Goal: Task Accomplishment & Management: Manage account settings

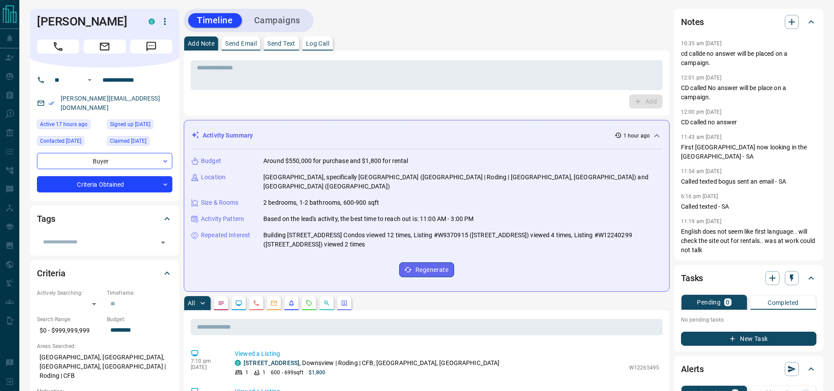
click at [476, 24] on div "Timeline Campaigns" at bounding box center [427, 20] width 486 height 23
click at [752, 61] on p "cd callde no answer will be placed on a campaign." at bounding box center [748, 58] width 135 height 18
click at [720, 59] on p "cd callde no answer will be placed on a campaign." at bounding box center [748, 58] width 135 height 18
click at [701, 58] on p "cd callde no answer will be placed on a campaign." at bounding box center [748, 58] width 135 height 18
click at [687, 44] on p "10:35 am May 13 2025" at bounding box center [701, 43] width 40 height 6
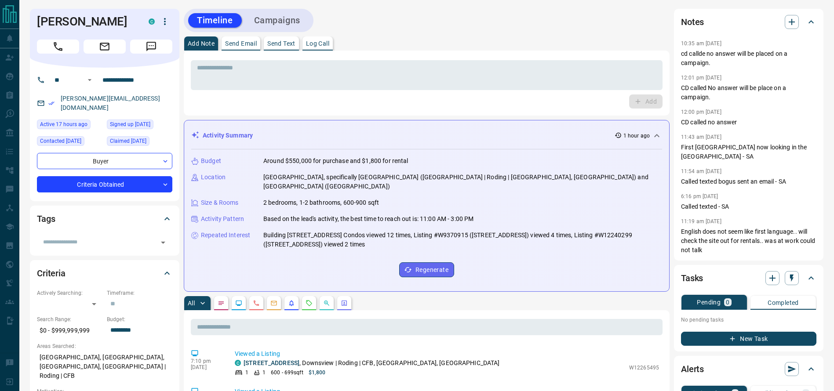
click at [578, 47] on div "Add Note Send Email Send Text Log Call" at bounding box center [427, 43] width 486 height 14
click at [468, 48] on div "Add Note Send Email Send Text Log Call" at bounding box center [427, 43] width 486 height 14
click at [76, 25] on h1 "Irene Tirados" at bounding box center [86, 22] width 98 height 14
click at [59, 21] on h1 "Irene Tirados" at bounding box center [86, 22] width 98 height 14
click at [400, 39] on div "Add Note Send Email Send Text Log Call" at bounding box center [427, 43] width 486 height 14
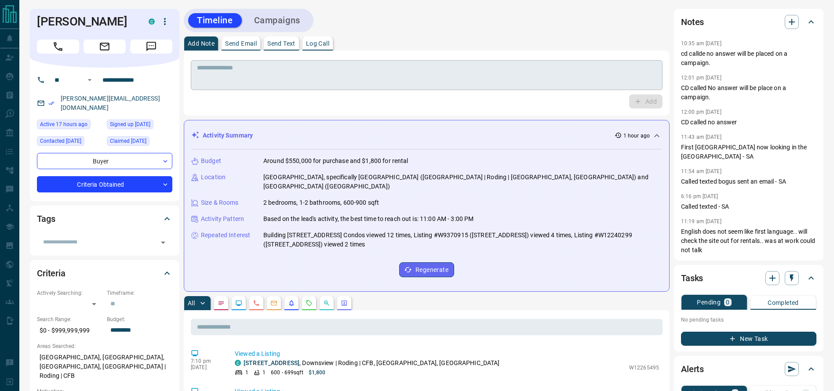
click at [457, 77] on textarea at bounding box center [426, 75] width 459 height 22
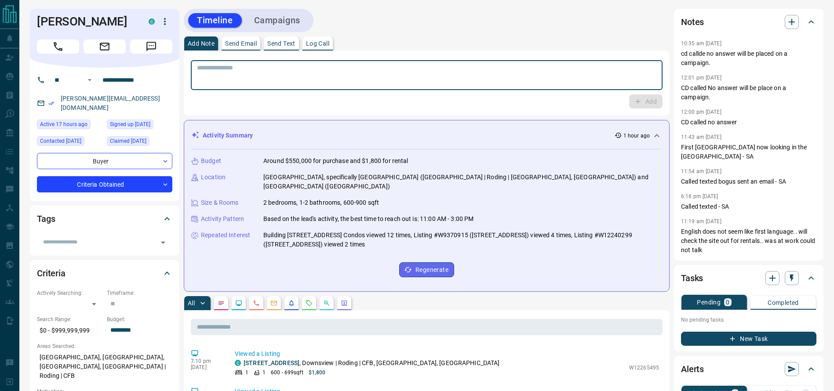
click at [456, 41] on div "Add Note Send Email Send Text Log Call" at bounding box center [427, 43] width 486 height 14
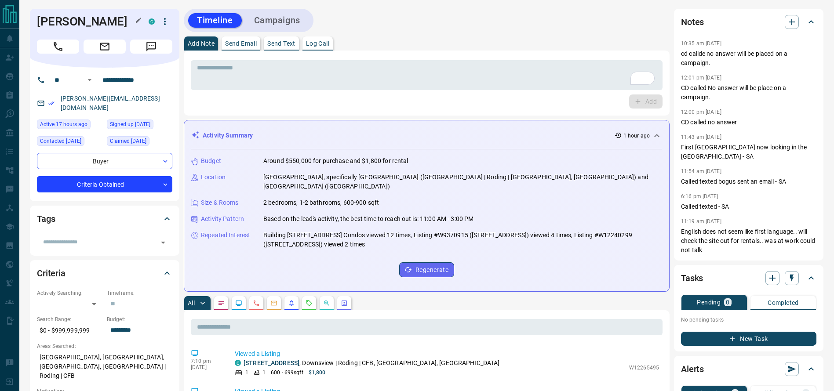
click at [46, 26] on h1 "Irene Tirados" at bounding box center [86, 22] width 98 height 14
click at [48, 44] on button "Call" at bounding box center [58, 47] width 42 height 14
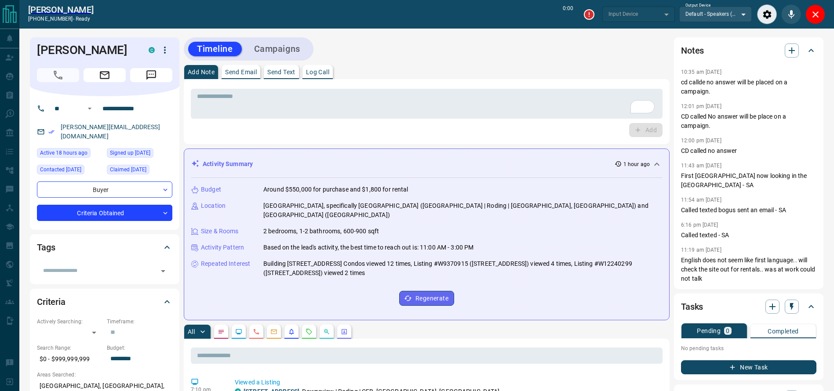
type input "*******"
drag, startPoint x: 818, startPoint y: 15, endPoint x: 777, endPoint y: 21, distance: 42.1
click at [818, 13] on icon "End Call" at bounding box center [815, 14] width 11 height 4
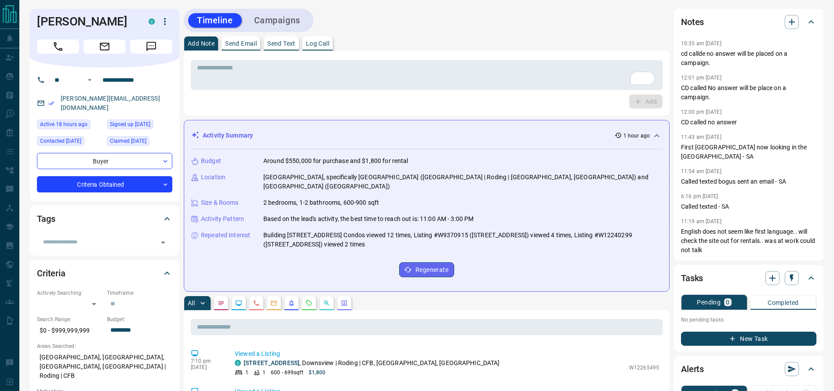
click at [524, 98] on div "Add" at bounding box center [427, 102] width 472 height 14
click at [517, 87] on div "* ​ Add" at bounding box center [427, 83] width 472 height 51
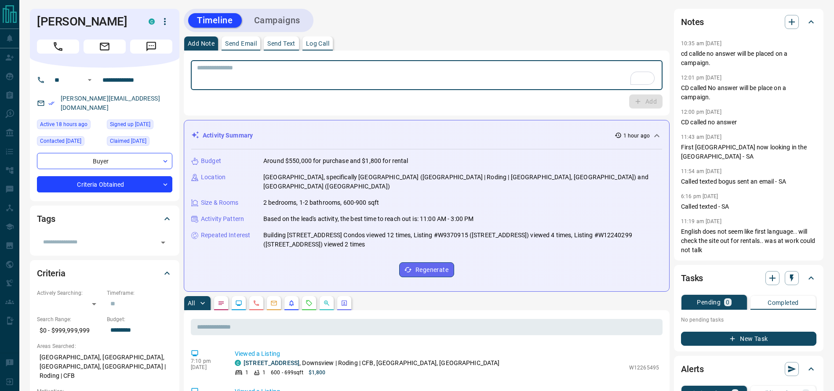
click at [515, 83] on textarea "To enrich screen reader interactions, please activate Accessibility in Grammarl…" at bounding box center [426, 75] width 459 height 22
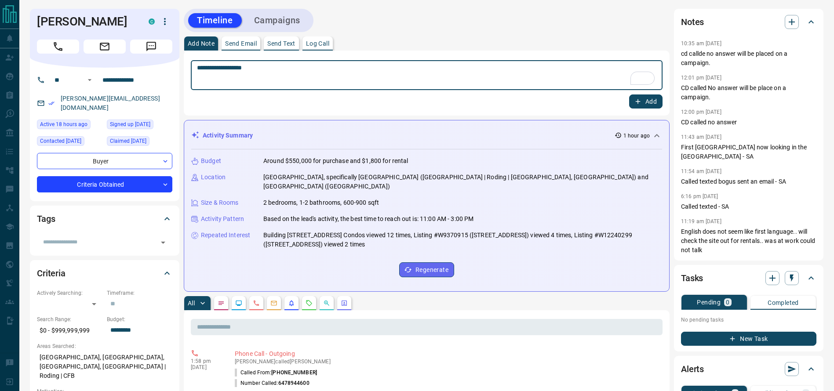
type textarea "**********"
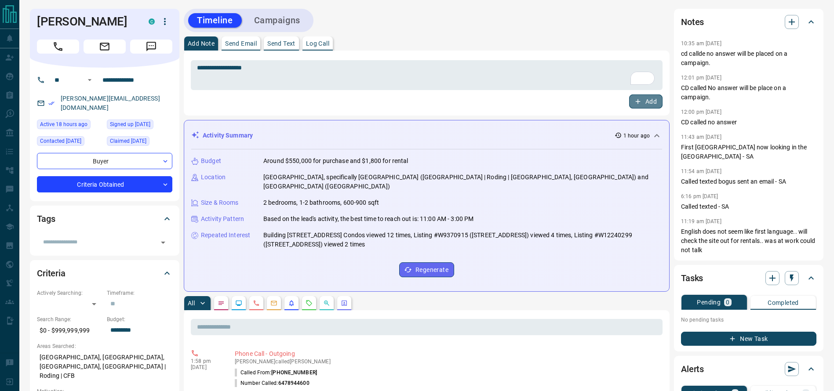
click at [646, 95] on button "Add" at bounding box center [645, 102] width 33 height 14
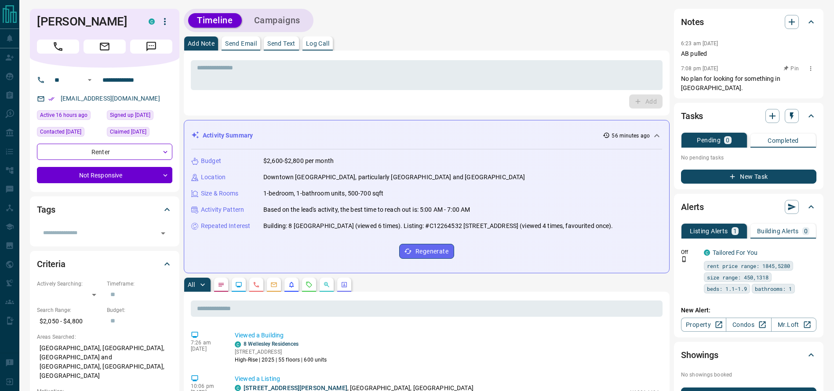
click at [715, 80] on p "No plan for looking for something in Toronto." at bounding box center [748, 83] width 135 height 18
click at [560, 78] on textarea at bounding box center [426, 75] width 459 height 22
click at [63, 52] on icon "Call" at bounding box center [57, 46] width 11 height 11
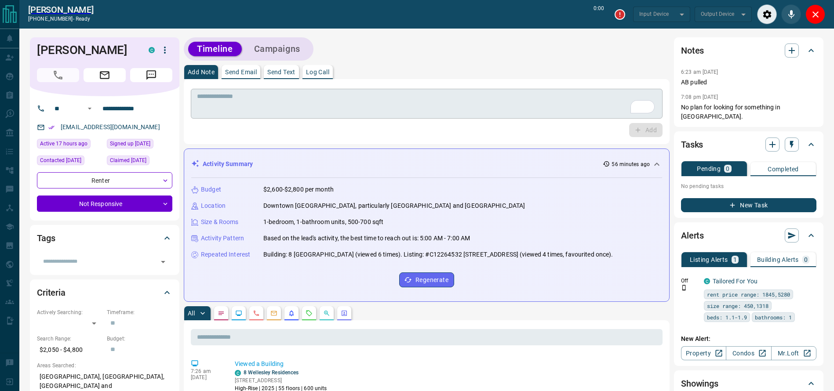
type input "*******"
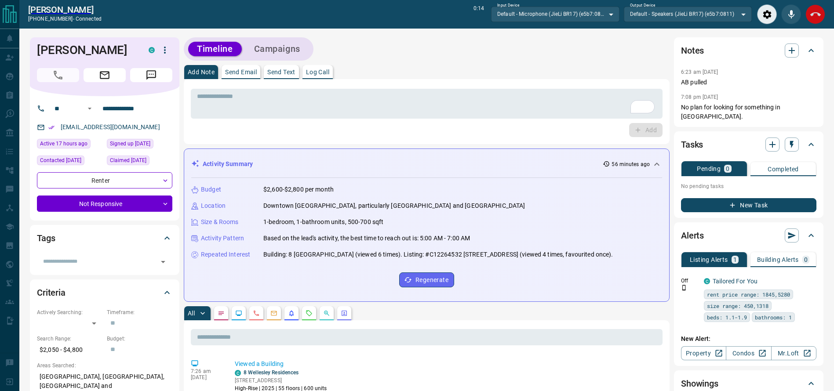
click at [809, 15] on button "End Call" at bounding box center [815, 14] width 20 height 20
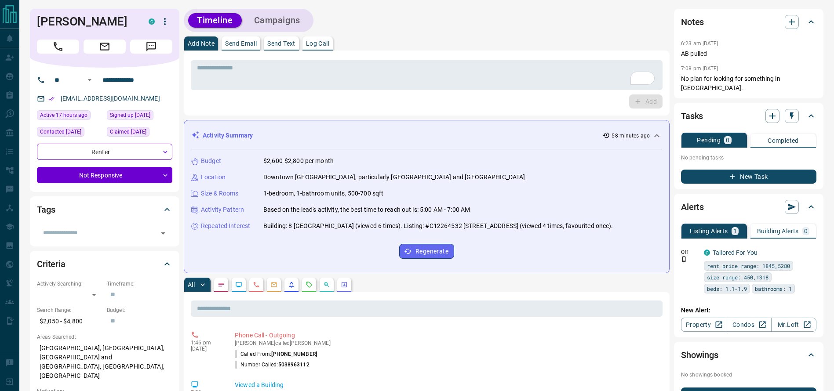
click at [492, 47] on div "Add Note Send Email Send Text Log Call" at bounding box center [427, 43] width 486 height 14
click at [389, 60] on div "* ​" at bounding box center [427, 75] width 472 height 30
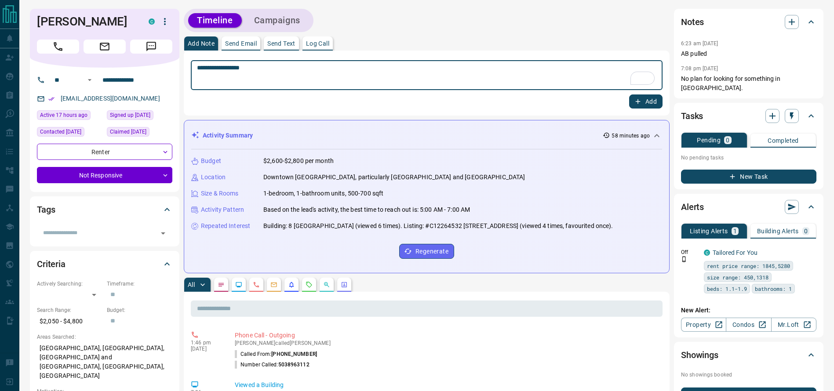
type textarea "**********"
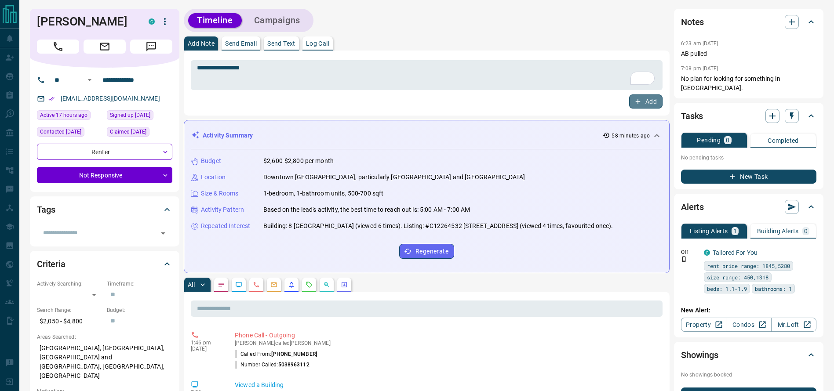
click at [644, 103] on button "Add" at bounding box center [645, 102] width 33 height 14
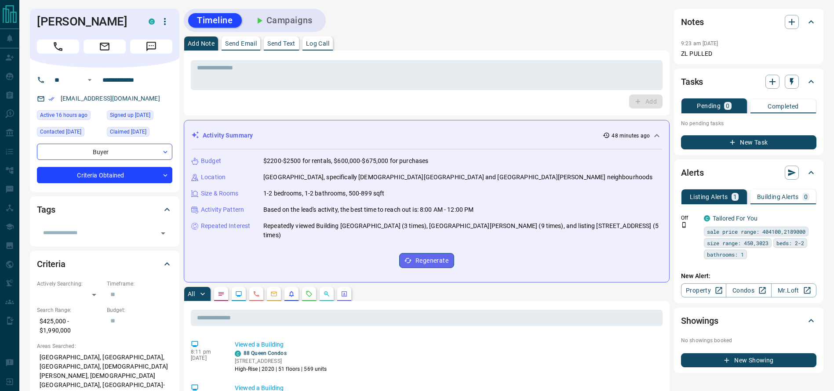
click at [47, 43] on button "Call" at bounding box center [58, 47] width 42 height 14
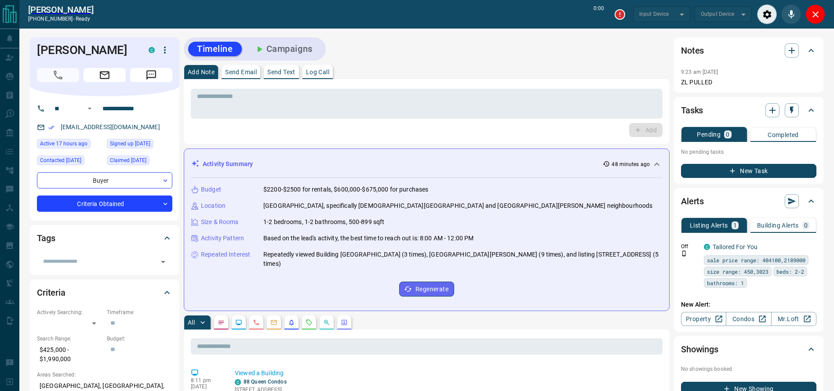
type input "*******"
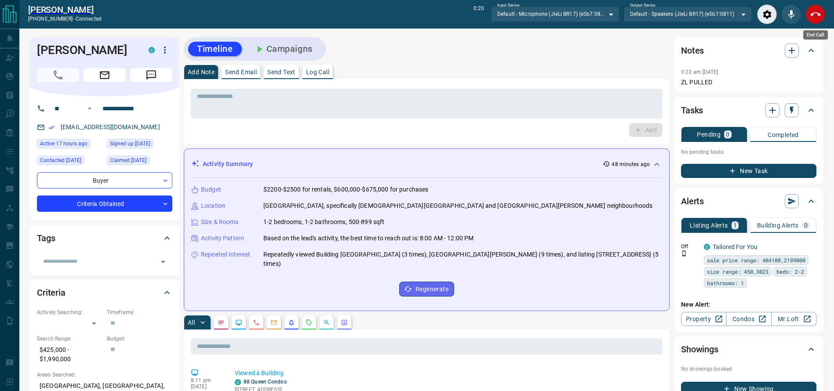
click at [816, 15] on icon "End Call" at bounding box center [815, 14] width 11 height 11
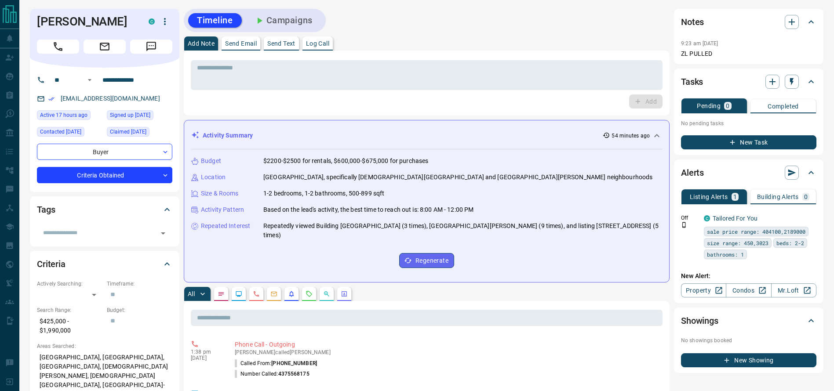
click at [618, 23] on div "Timeline Campaigns" at bounding box center [427, 20] width 486 height 23
click at [593, 38] on div "Add Note Send Email Send Text Log Call" at bounding box center [427, 43] width 486 height 14
click at [515, 13] on div "Timeline Campaigns" at bounding box center [427, 20] width 486 height 23
drag, startPoint x: 499, startPoint y: 33, endPoint x: 420, endPoint y: 39, distance: 79.8
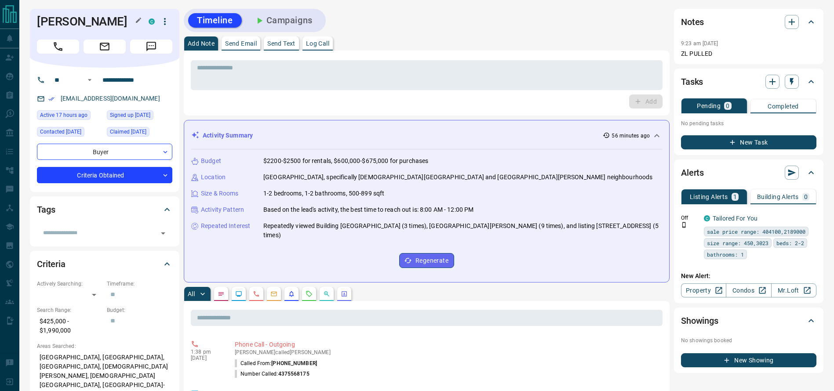
click at [81, 16] on h1 "Sarah Smith" at bounding box center [86, 22] width 98 height 14
click at [275, 82] on textarea at bounding box center [426, 75] width 459 height 22
type textarea "*"
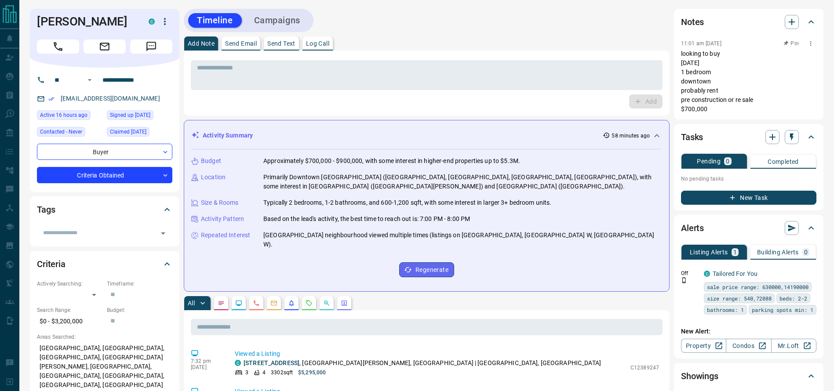
click at [718, 80] on p "looking to buy in one year 1 bedroom downtown probably rent pre construction or…" at bounding box center [748, 81] width 135 height 65
click at [720, 71] on p "looking to buy in one year 1 bedroom downtown probably rent pre construction or…" at bounding box center [748, 81] width 135 height 65
click at [708, 62] on p "looking to buy in one year 1 bedroom downtown probably rent pre construction or…" at bounding box center [748, 81] width 135 height 65
click at [731, 79] on p "looking to buy in one year 1 bedroom downtown probably rent pre construction or…" at bounding box center [748, 81] width 135 height 65
click at [727, 83] on p "looking to buy in one year 1 bedroom downtown probably rent pre construction or…" at bounding box center [748, 81] width 135 height 65
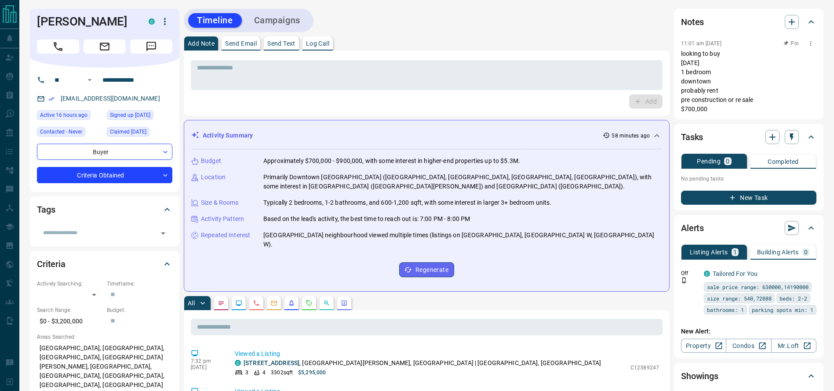
click at [725, 89] on p "looking to buy in one year 1 bedroom downtown probably rent pre construction or…" at bounding box center [748, 81] width 135 height 65
click at [717, 90] on p "looking to buy in one year 1 bedroom downtown probably rent pre construction or…" at bounding box center [748, 81] width 135 height 65
click at [717, 92] on p "looking to buy in one year 1 bedroom downtown probably rent pre construction or…" at bounding box center [748, 81] width 135 height 65
click at [687, 55] on p "looking to buy in one year 1 bedroom downtown probably rent pre construction or…" at bounding box center [748, 81] width 135 height 65
click at [638, 45] on div "Add Note Send Email Send Text Log Call" at bounding box center [427, 43] width 486 height 14
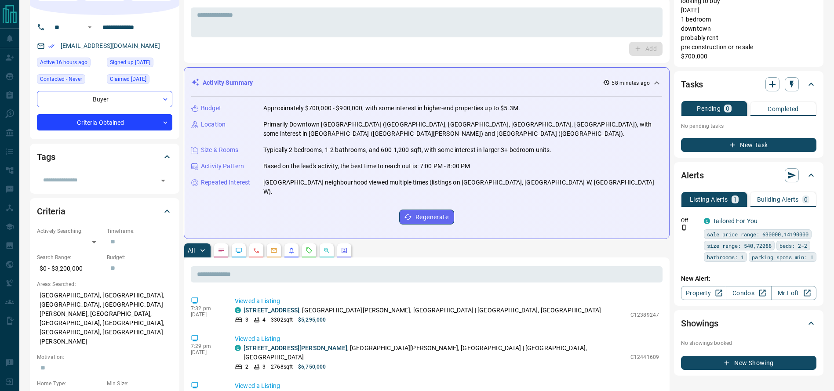
scroll to position [55, 0]
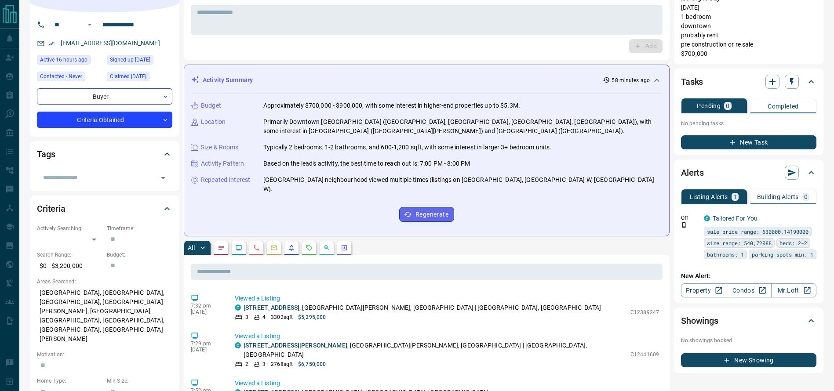
click at [723, 38] on p "looking to buy in one year 1 bedroom downtown probably rent pre construction or…" at bounding box center [748, 26] width 135 height 65
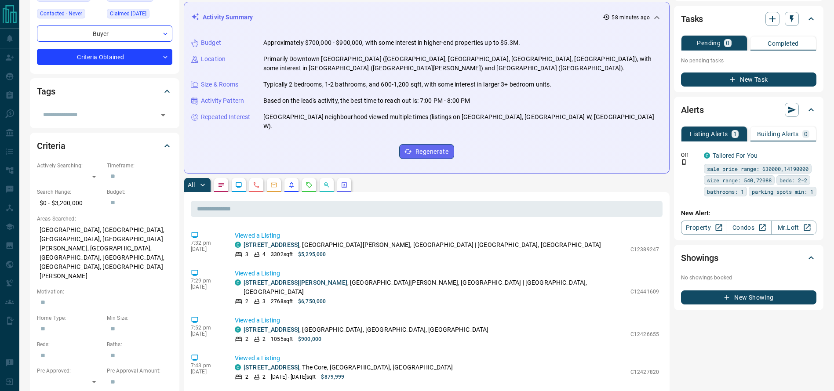
scroll to position [0, 0]
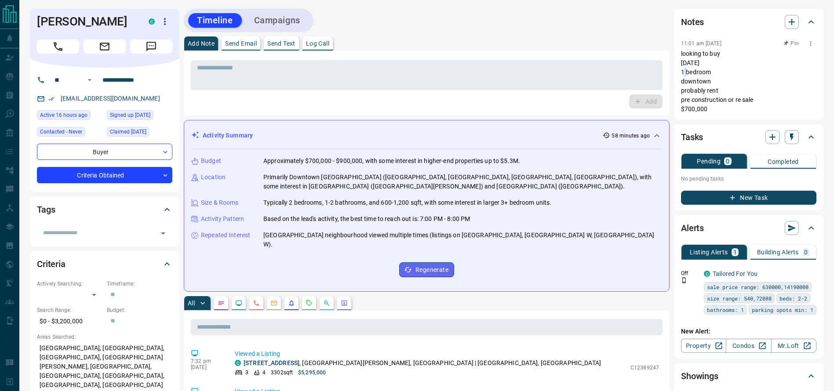
click at [706, 58] on p "looking to buy in one year 1 bedroom downtown probably rent pre construction or…" at bounding box center [748, 81] width 135 height 65
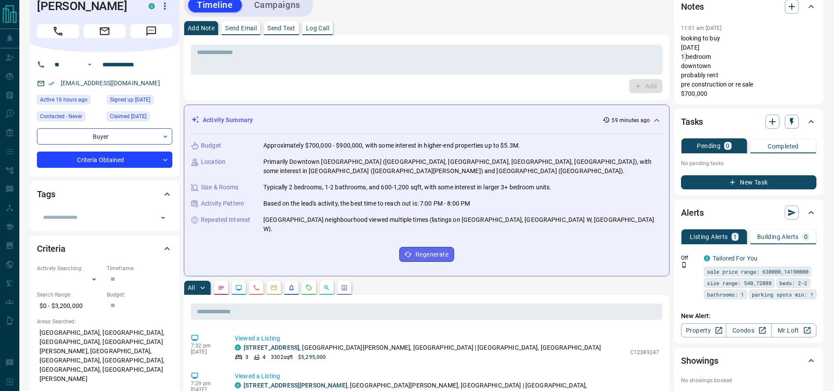
scroll to position [15, 0]
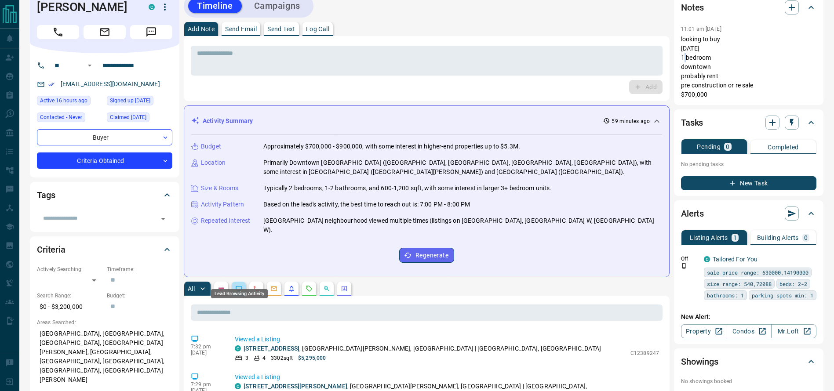
click at [240, 285] on icon "Lead Browsing Activity" at bounding box center [238, 288] width 7 height 7
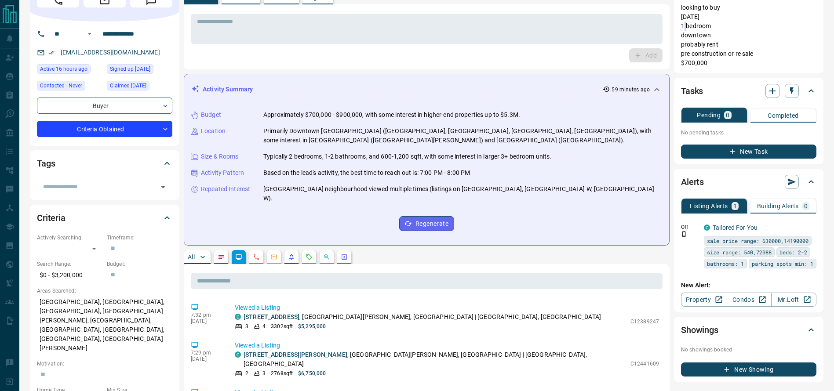
click at [190, 254] on p "All" at bounding box center [191, 257] width 7 height 6
click at [225, 254] on icon "Notes" at bounding box center [221, 257] width 7 height 7
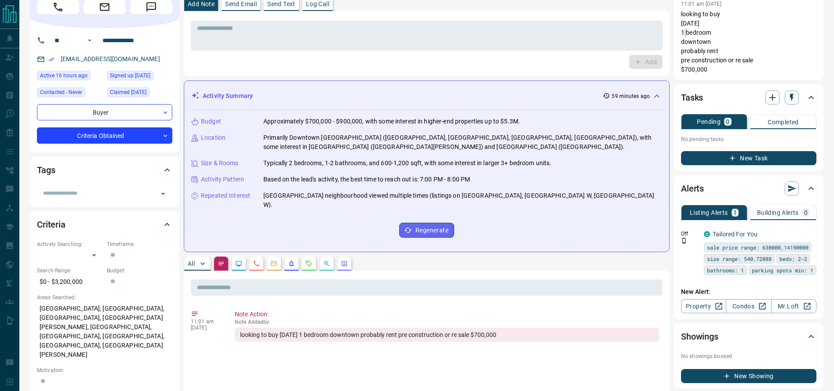
scroll to position [0, 0]
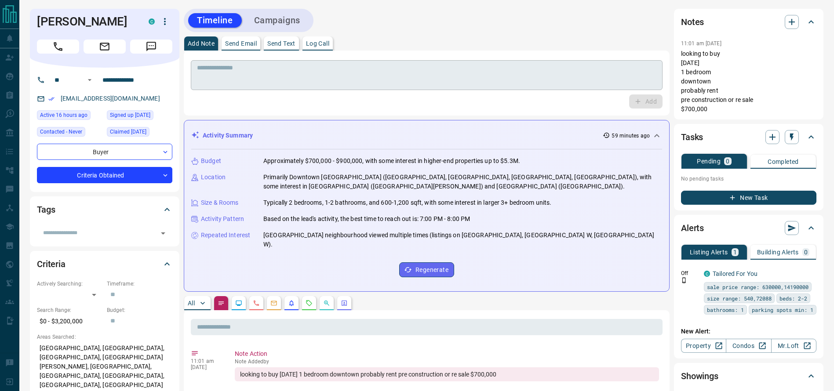
click at [224, 82] on textarea at bounding box center [426, 75] width 459 height 22
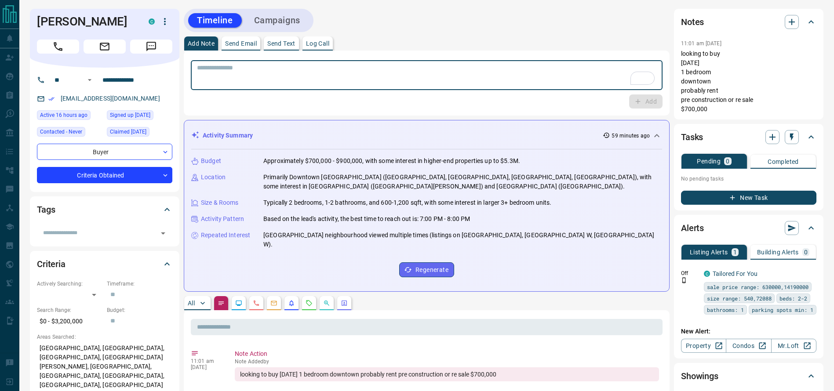
drag, startPoint x: 421, startPoint y: 88, endPoint x: 416, endPoint y: 78, distance: 11.4
click at [418, 81] on div "* ​" at bounding box center [427, 75] width 472 height 30
type textarea "*"
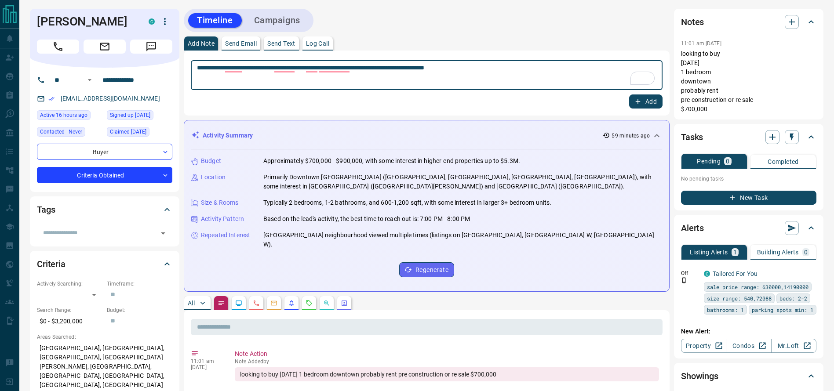
type textarea "**********"
click at [640, 99] on icon "button" at bounding box center [638, 102] width 8 height 8
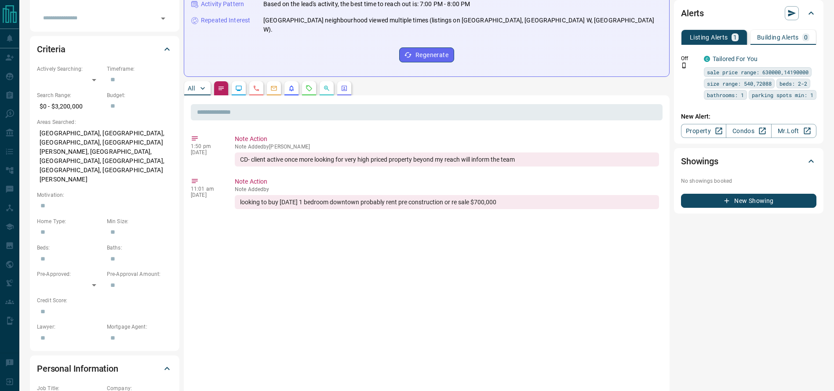
scroll to position [218, 0]
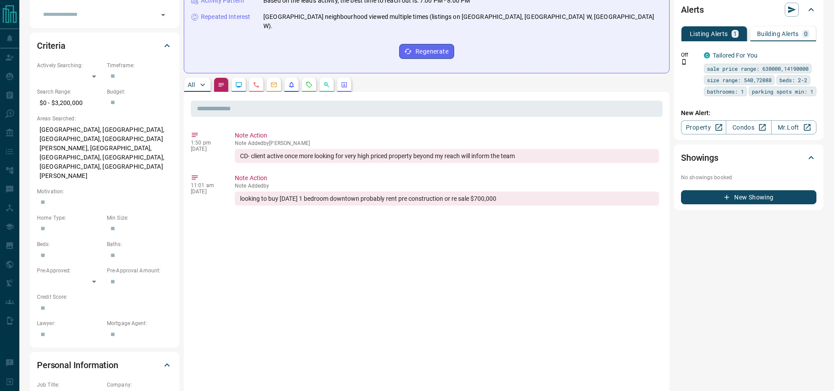
click at [233, 78] on button "button" at bounding box center [239, 85] width 14 height 14
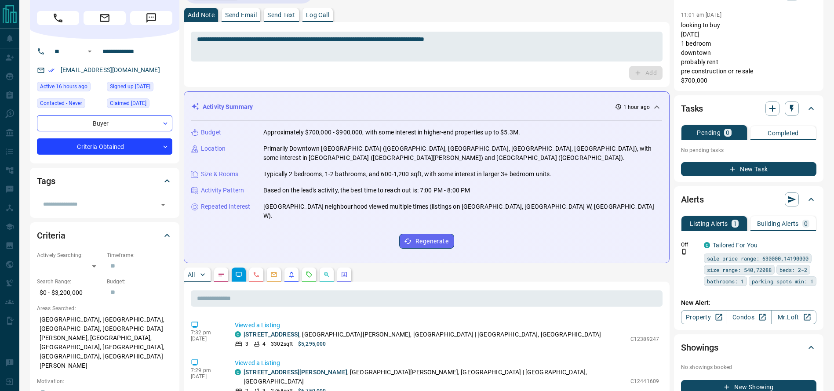
scroll to position [0, 0]
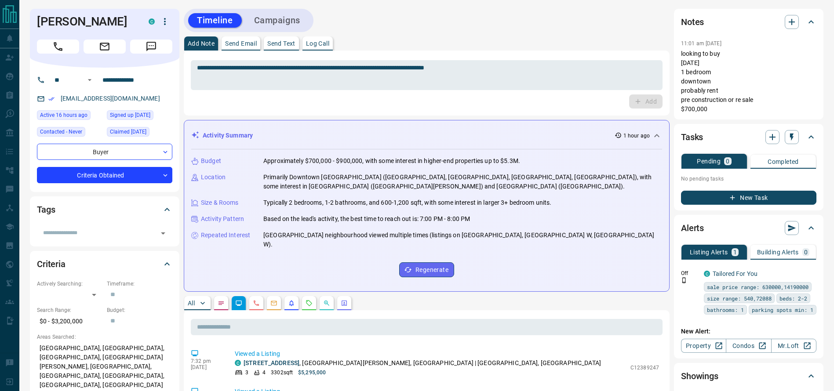
click at [167, 15] on button "button" at bounding box center [164, 21] width 15 height 15
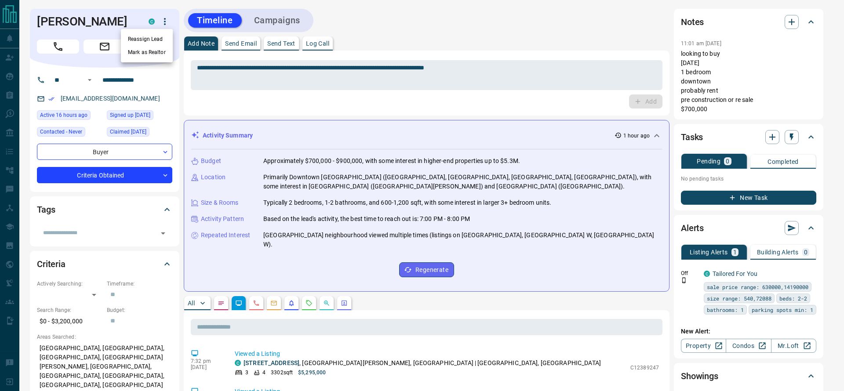
click at [144, 191] on div at bounding box center [422, 195] width 844 height 391
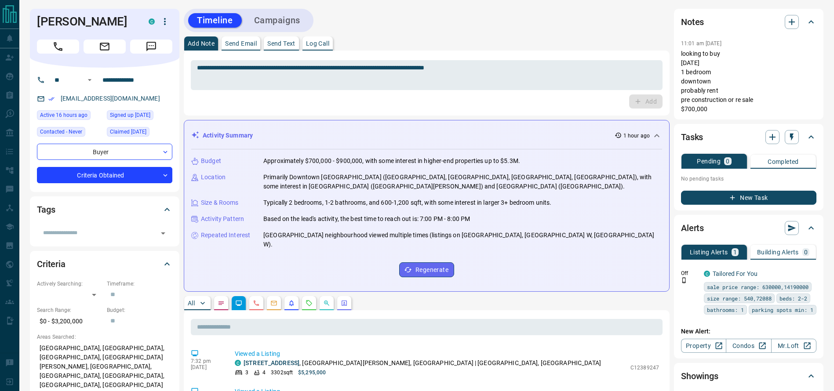
click at [141, 189] on div "**********" at bounding box center [104, 130] width 149 height 124
click at [135, 183] on div "**********" at bounding box center [104, 130] width 149 height 124
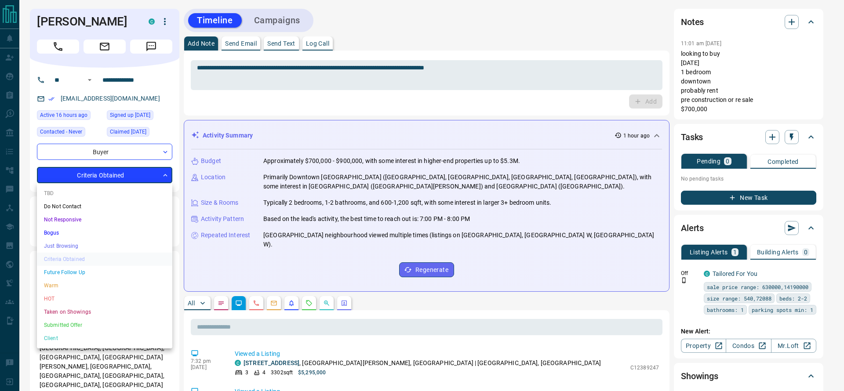
click at [102, 280] on li "Warm" at bounding box center [104, 285] width 135 height 13
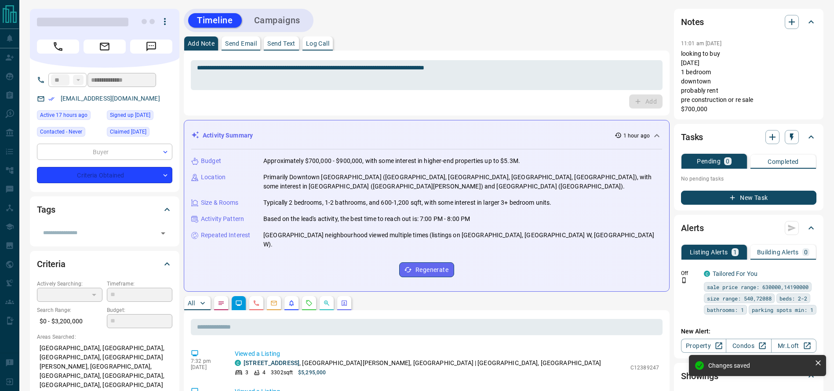
click at [220, 300] on icon "Notes" at bounding box center [221, 303] width 7 height 7
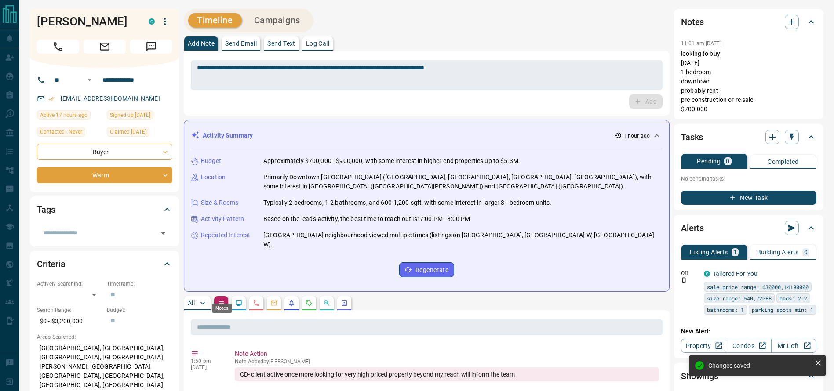
type input "*"
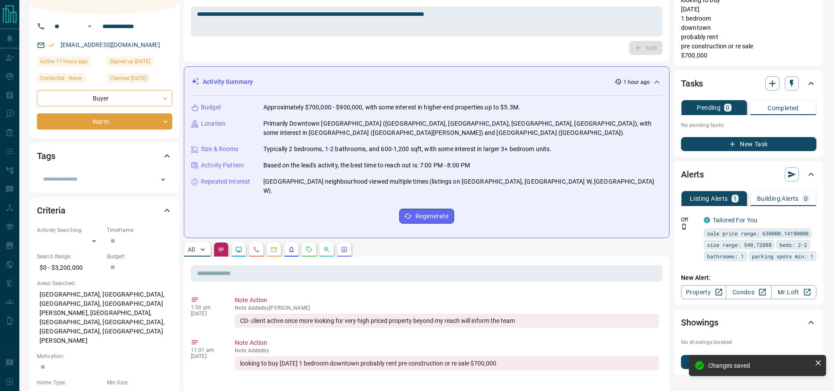
scroll to position [56, 0]
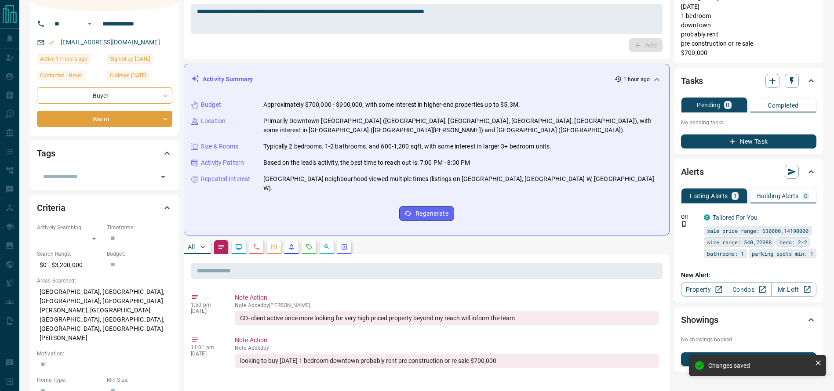
click at [585, 190] on div "Budget Approximately $700,000 - $900,000, with some interest in higher-end prop…" at bounding box center [426, 160] width 471 height 135
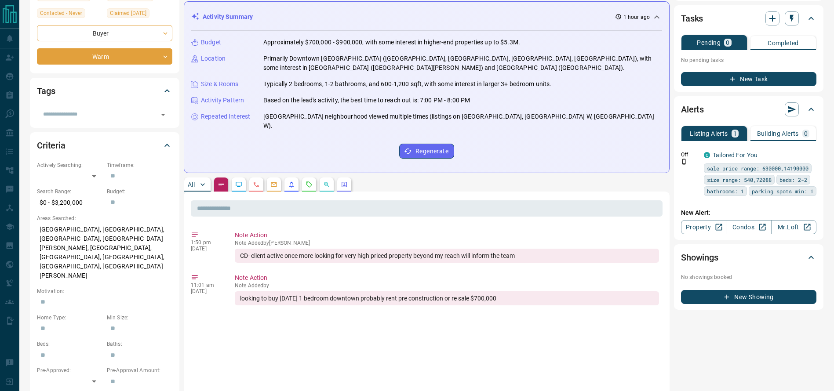
scroll to position [127, 0]
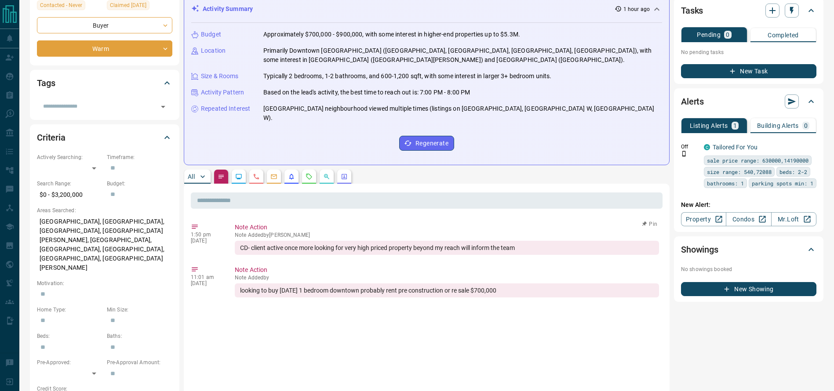
click at [393, 241] on div "CD- client active once more looking for very high priced property beyond my rea…" at bounding box center [447, 248] width 424 height 14
click at [483, 241] on div "CD- client active once more looking for very high priced property beyond my rea…" at bounding box center [447, 248] width 424 height 14
click at [487, 89] on div "Activity Pattern Based on the lead's activity, the best time to reach out is: 7…" at bounding box center [426, 92] width 471 height 9
click at [244, 170] on button "button" at bounding box center [239, 177] width 14 height 14
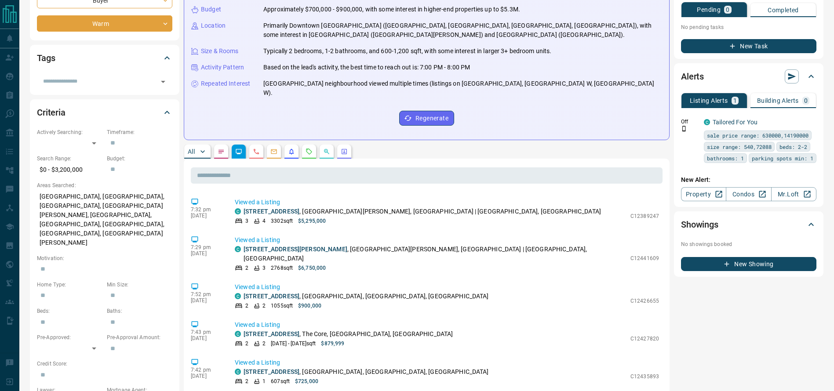
scroll to position [0, 0]
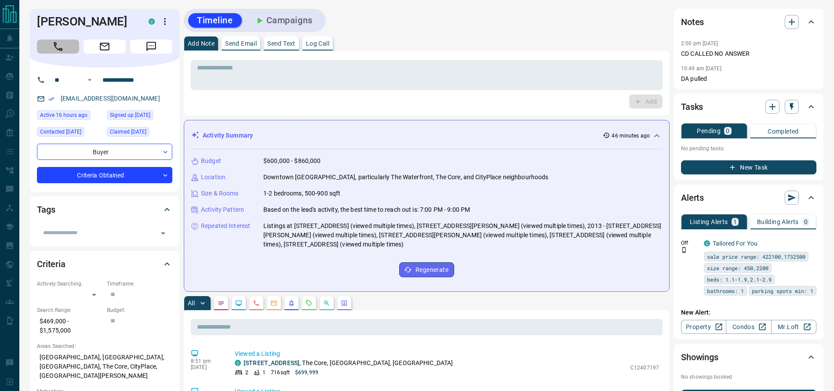
click at [69, 47] on button "Call" at bounding box center [58, 47] width 42 height 14
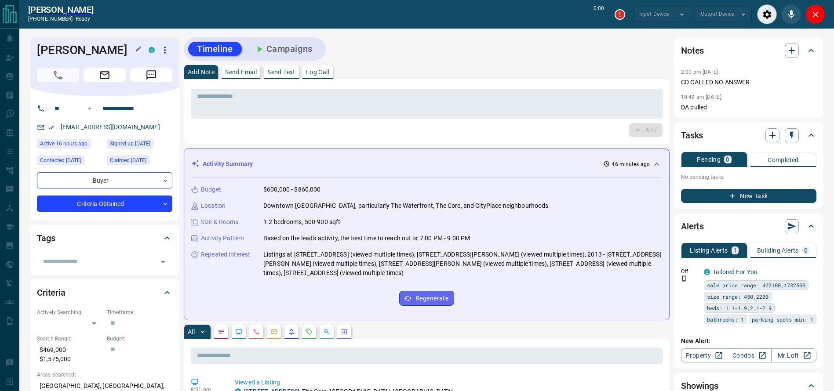
type input "*******"
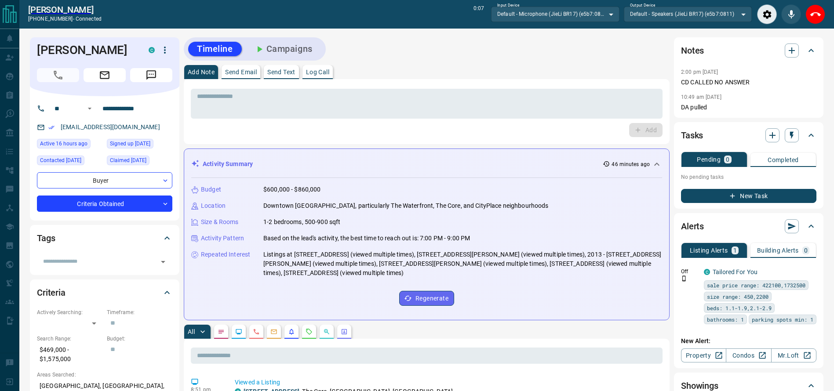
click at [662, 65] on div "Add Note Send Email Send Text Log Call" at bounding box center [427, 72] width 486 height 14
click at [594, 102] on textarea at bounding box center [426, 104] width 459 height 22
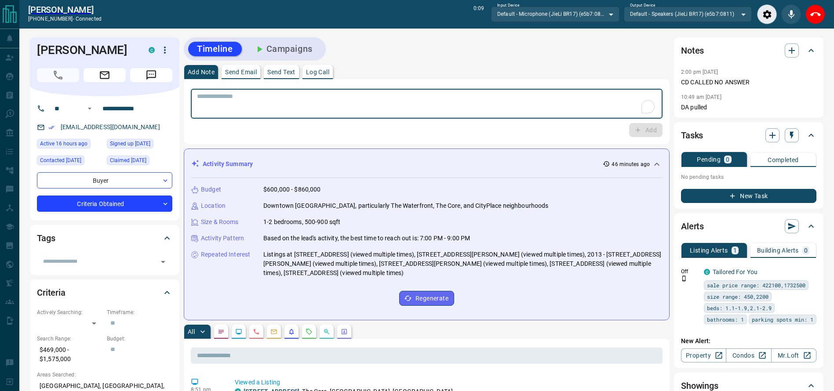
click at [603, 73] on div "Add Note Send Email Send Text Log Call" at bounding box center [427, 72] width 486 height 14
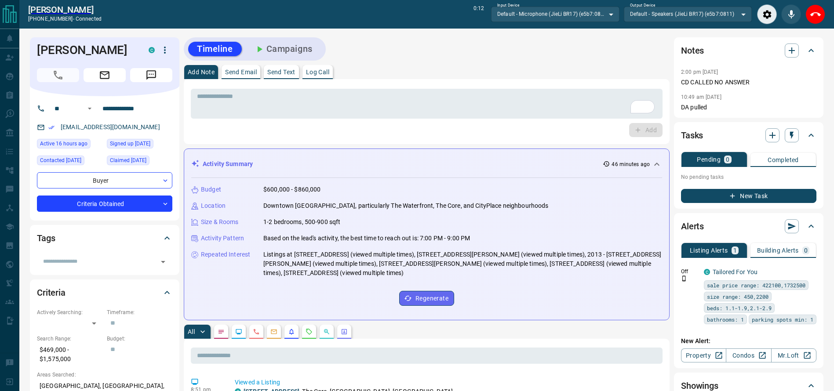
click at [603, 76] on div "Add Note Send Email Send Text Log Call" at bounding box center [427, 72] width 486 height 14
click at [814, 25] on div "[PERSON_NAME] [PHONE_NUMBER] - connected 0:18 Input Device Default - Microphone…" at bounding box center [426, 14] width 814 height 29
click at [811, 20] on button "End Call" at bounding box center [815, 14] width 20 height 20
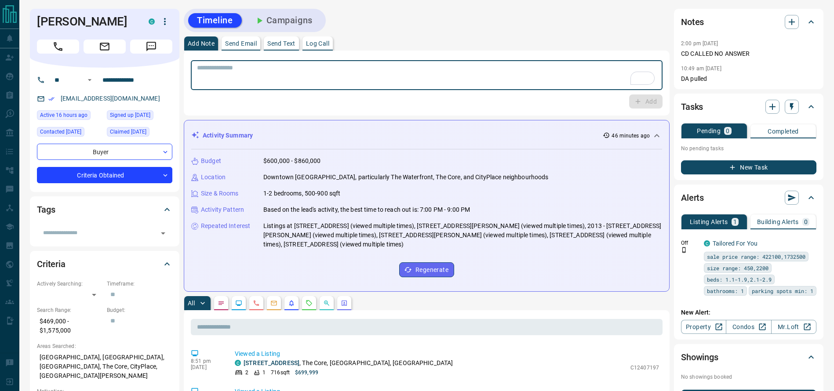
click at [540, 86] on textarea "To enrich screen reader interactions, please activate Accessibility in Grammarl…" at bounding box center [426, 75] width 459 height 22
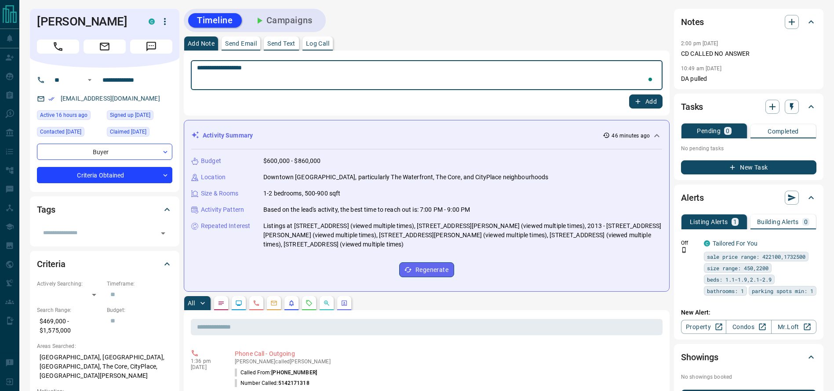
type textarea "**********"
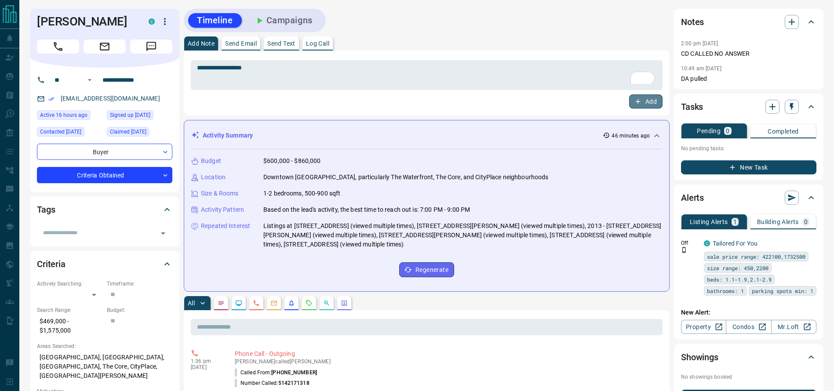
click at [658, 105] on button "Add" at bounding box center [645, 102] width 33 height 14
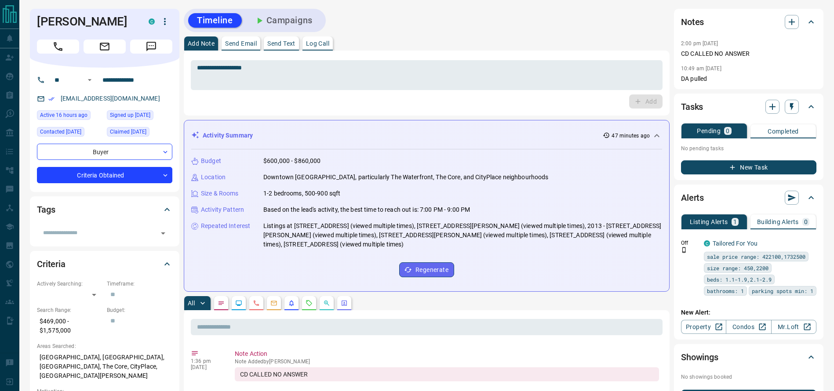
drag, startPoint x: 297, startPoint y: 40, endPoint x: 295, endPoint y: 32, distance: 8.5
click at [296, 38] on button "Send Text" at bounding box center [281, 43] width 35 height 14
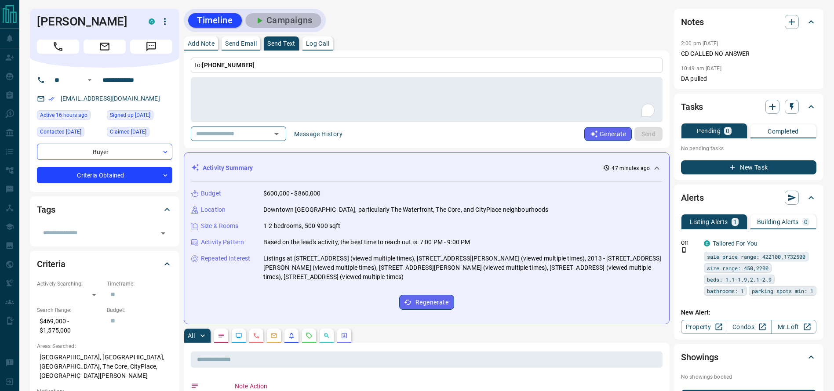
click at [293, 22] on button "Campaigns" at bounding box center [283, 20] width 76 height 15
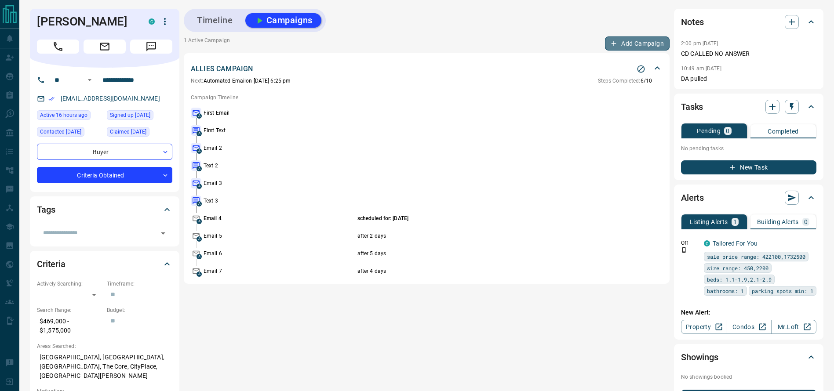
click at [620, 42] on button "Add Campaign" at bounding box center [637, 43] width 65 height 14
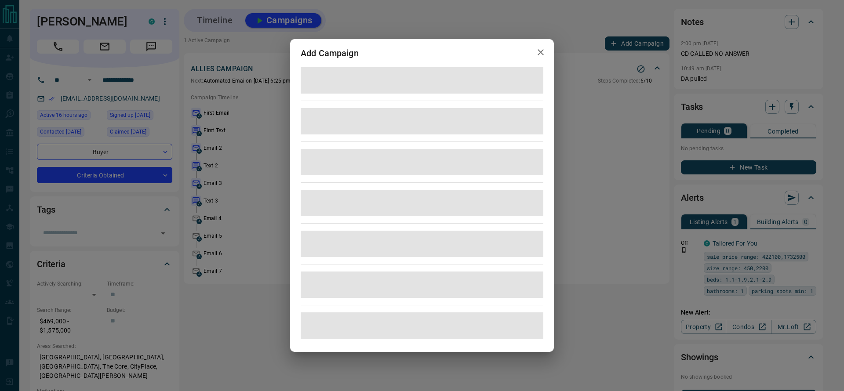
click at [611, 124] on div "Add Campaign" at bounding box center [422, 195] width 844 height 391
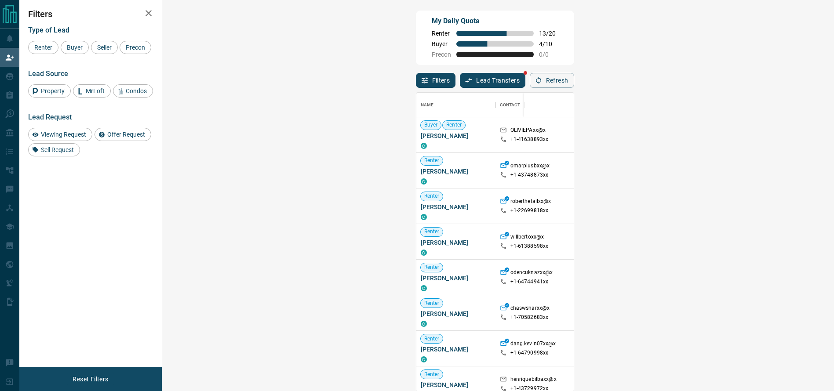
scroll to position [289, 643]
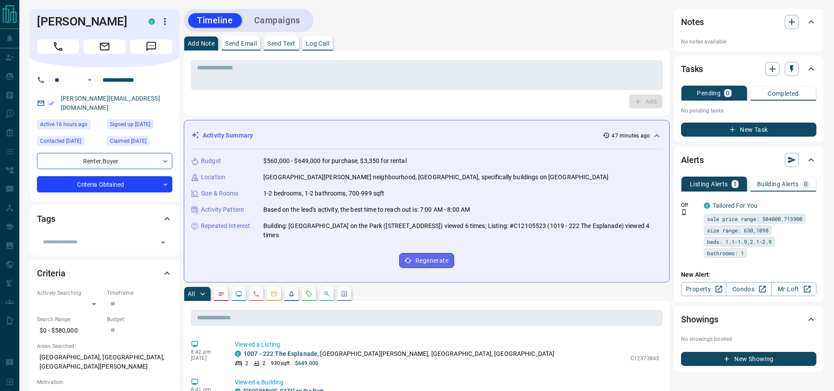
click at [62, 56] on div "[PERSON_NAME] C C" at bounding box center [104, 38] width 149 height 59
click at [63, 51] on icon "Call" at bounding box center [57, 46] width 11 height 11
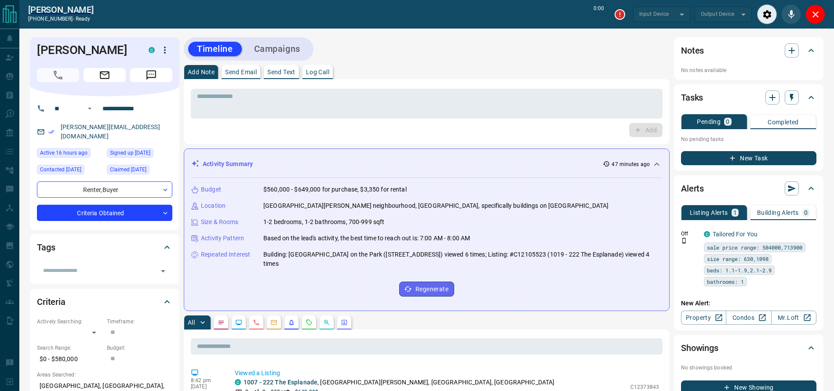
type input "*******"
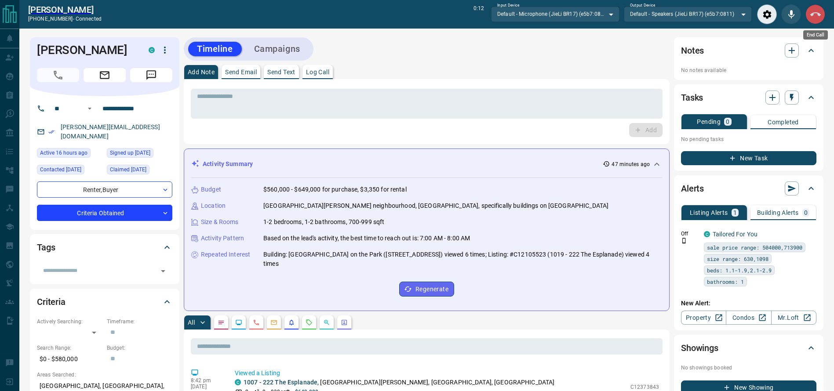
click at [811, 10] on icon "End Call" at bounding box center [815, 14] width 11 height 11
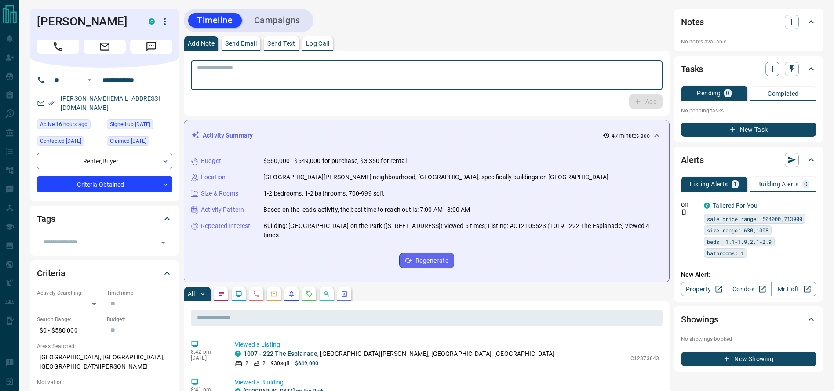
click at [638, 74] on textarea at bounding box center [426, 75] width 459 height 22
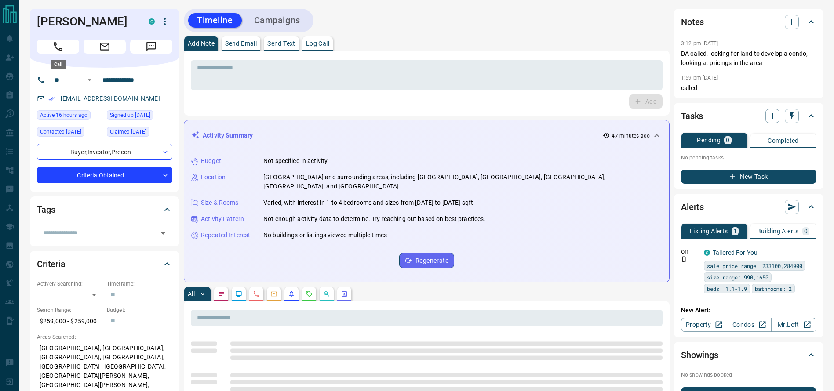
click at [62, 46] on icon "Call" at bounding box center [57, 46] width 11 height 11
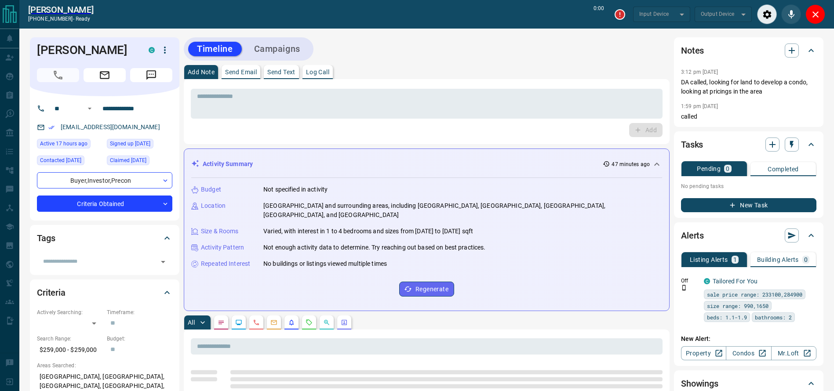
click at [467, 70] on div "Add Note Send Email Send Text Log Call" at bounding box center [427, 72] width 486 height 14
type input "*******"
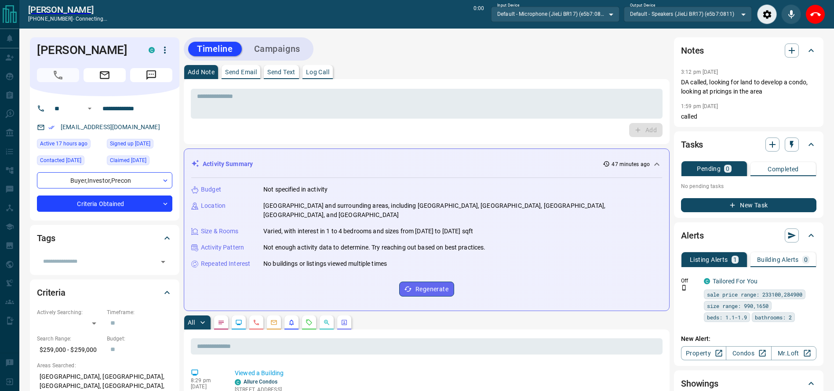
click at [467, 70] on div "Add Note Send Email Send Text Log Call" at bounding box center [427, 72] width 486 height 14
click at [468, 43] on div "Timeline Campaigns" at bounding box center [427, 48] width 486 height 23
click at [822, 13] on button "End Call" at bounding box center [815, 14] width 20 height 20
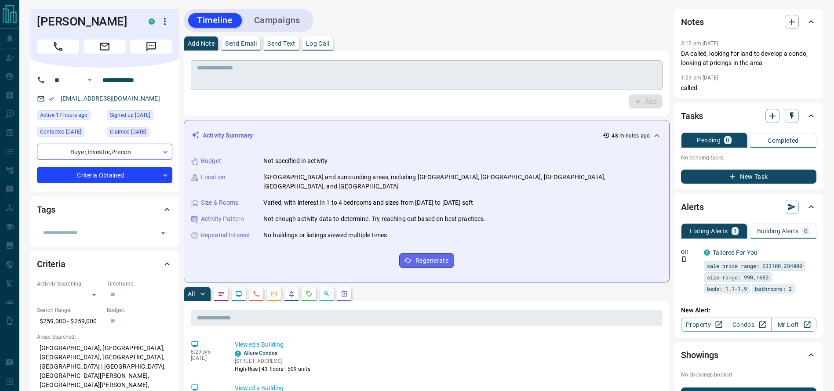
click at [589, 86] on textarea at bounding box center [426, 75] width 459 height 22
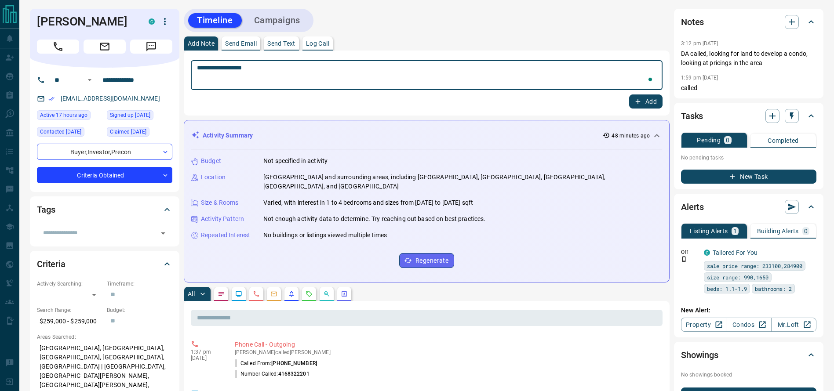
type textarea "**********"
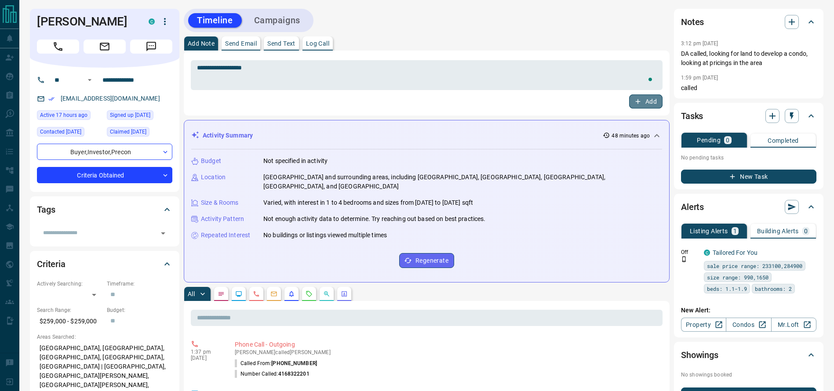
click at [640, 97] on button "Add" at bounding box center [645, 102] width 33 height 14
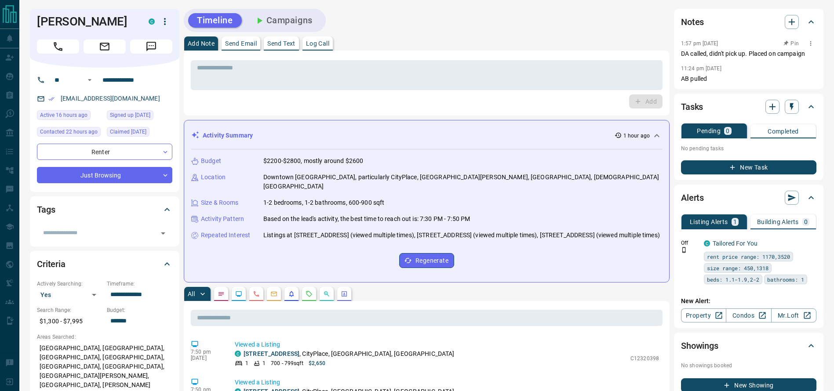
click at [714, 45] on p "1:57 pm [DATE]" at bounding box center [699, 43] width 37 height 6
click at [39, 46] on button "Call" at bounding box center [58, 47] width 42 height 14
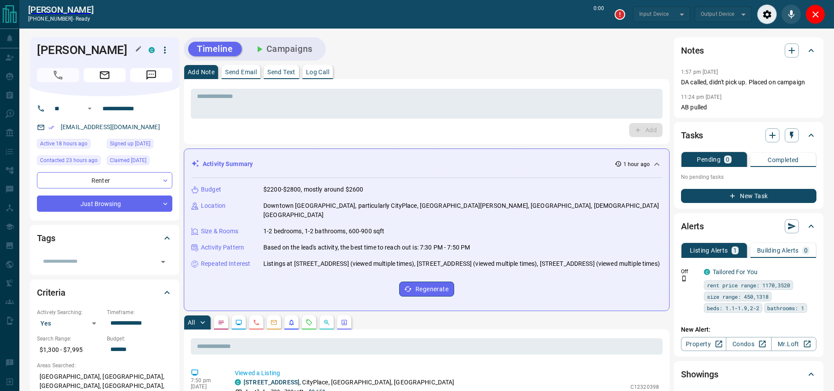
type input "*******"
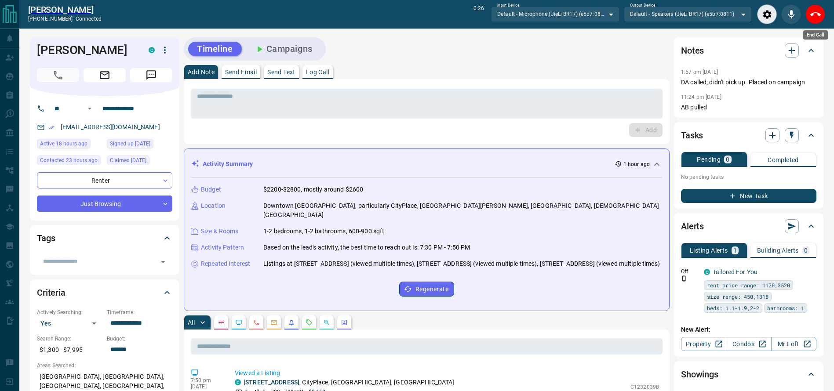
click at [812, 15] on icon "End Call" at bounding box center [815, 14] width 11 height 11
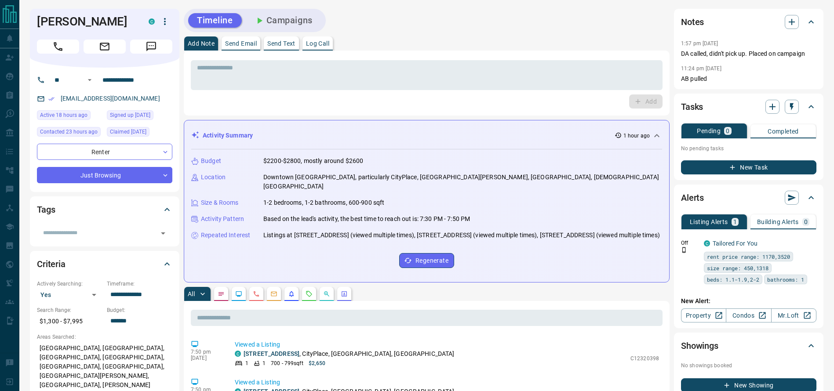
click at [469, 92] on div "* ​ Add" at bounding box center [427, 83] width 472 height 51
click at [469, 90] on div "* ​" at bounding box center [427, 75] width 472 height 30
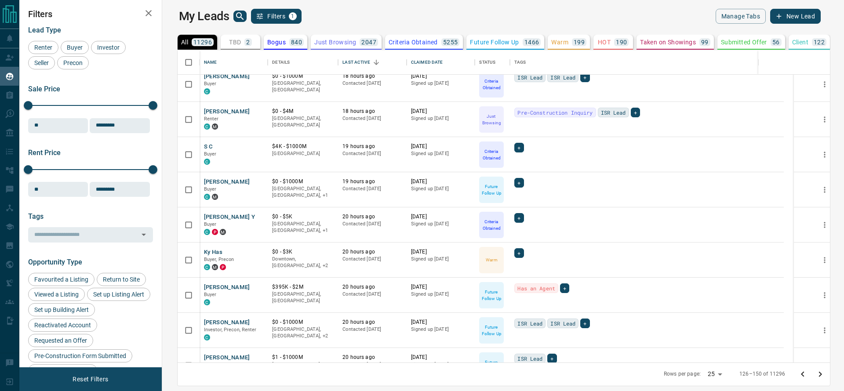
scroll to position [540, 0]
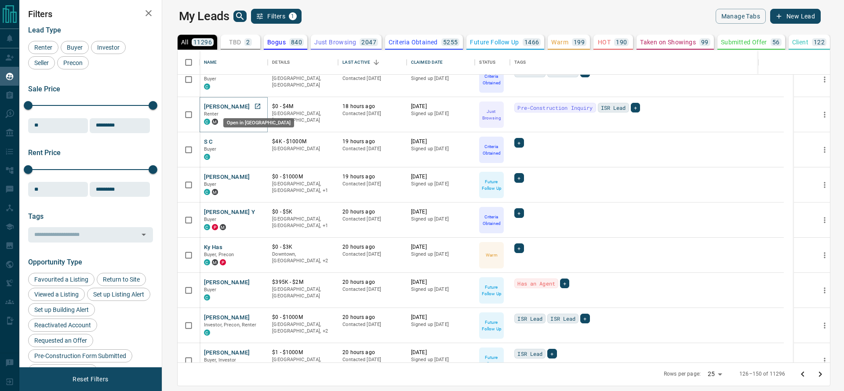
click at [252, 109] on link "Open in New Tab" at bounding box center [257, 106] width 11 height 11
click at [252, 145] on link "Open in New Tab" at bounding box center [257, 141] width 11 height 11
click at [254, 213] on icon "Open in New Tab" at bounding box center [257, 211] width 7 height 7
click at [255, 319] on icon "Open in New Tab" at bounding box center [257, 317] width 5 height 5
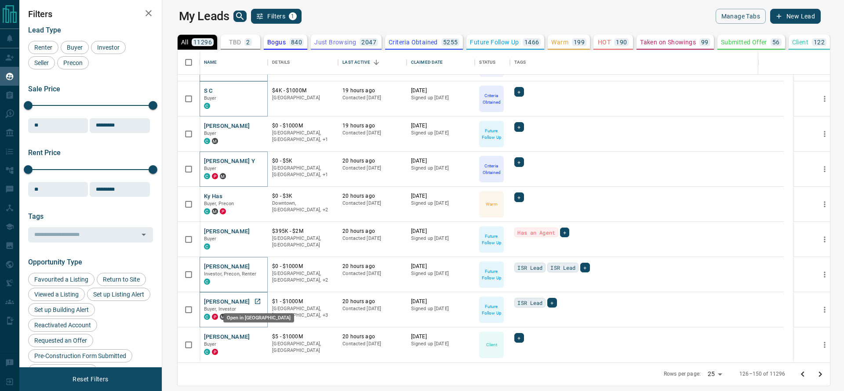
click at [252, 300] on link "Open in New Tab" at bounding box center [257, 301] width 11 height 11
click at [822, 374] on icon "Go to next page" at bounding box center [820, 374] width 3 height 5
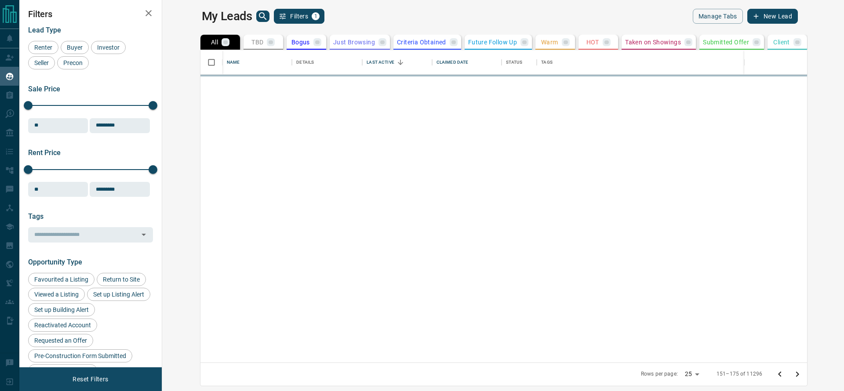
scroll to position [0, 0]
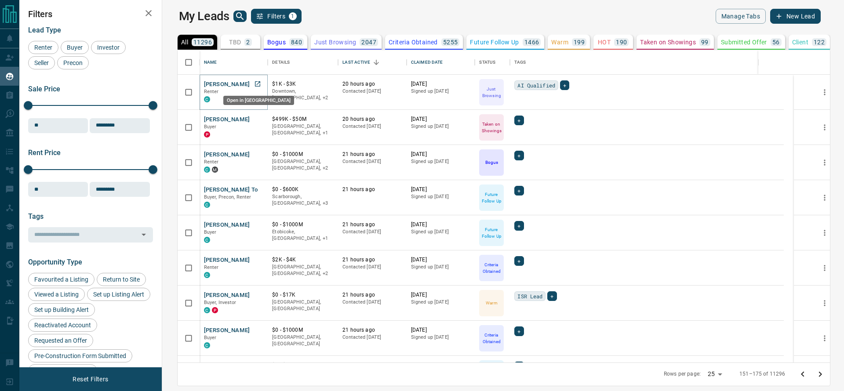
click at [255, 84] on icon "Open in New Tab" at bounding box center [257, 83] width 5 height 5
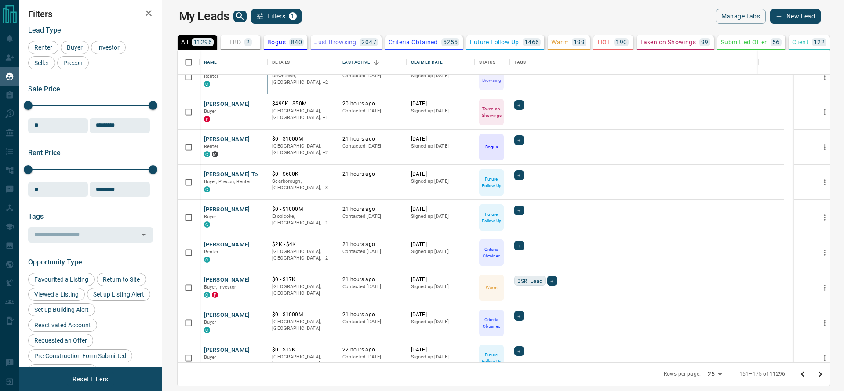
scroll to position [16, 0]
click at [252, 172] on link "Open in New Tab" at bounding box center [257, 173] width 11 height 11
click at [252, 209] on link "Open in New Tab" at bounding box center [257, 208] width 11 height 11
click at [252, 248] on link "Open in New Tab" at bounding box center [257, 243] width 11 height 11
